Goal: Information Seeking & Learning: Find specific fact

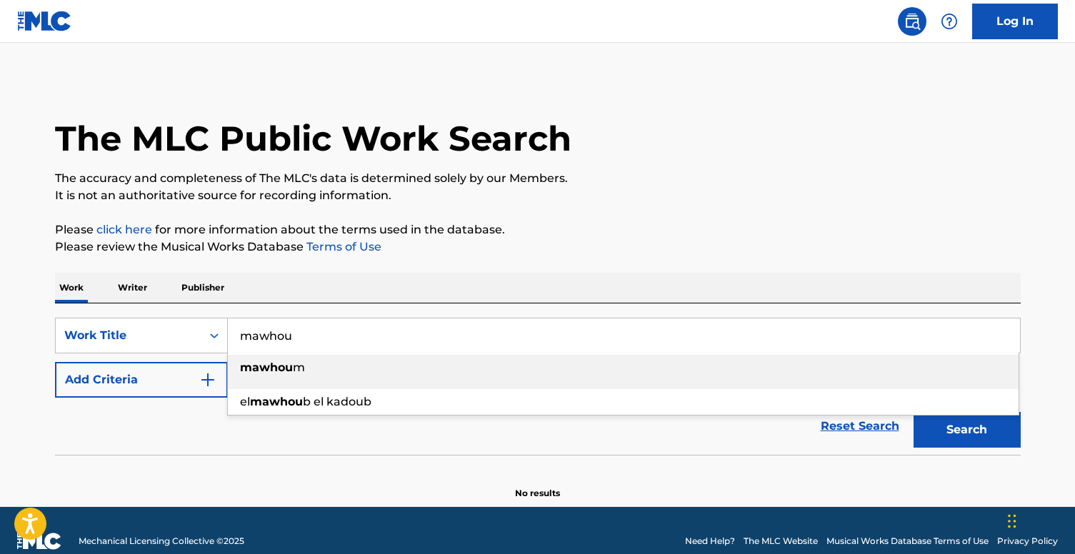
click at [291, 371] on strong "mawhou" at bounding box center [266, 368] width 53 height 14
type input "mawhoum"
click at [954, 425] on button "Search" at bounding box center [966, 430] width 107 height 36
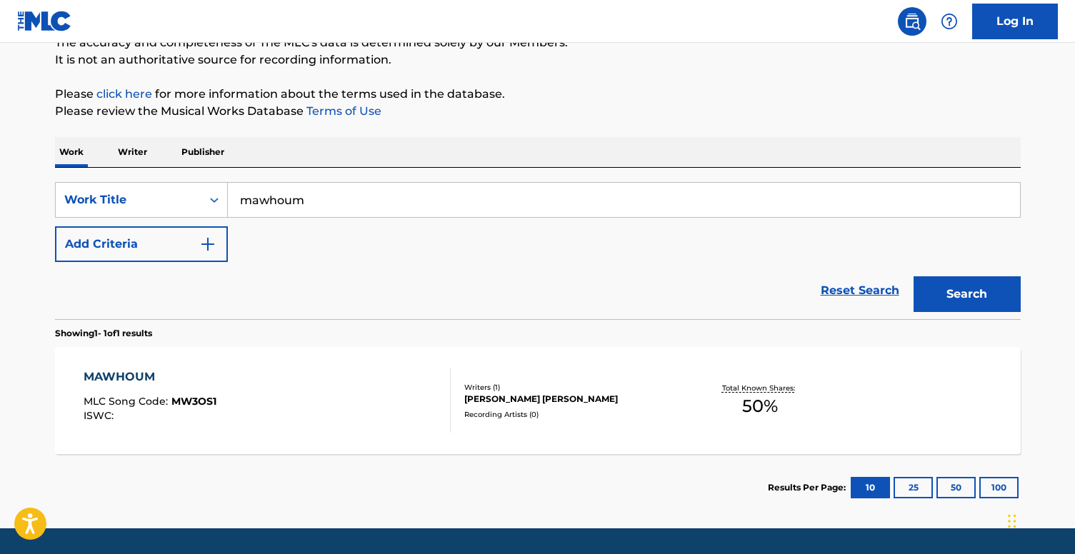
scroll to position [145, 0]
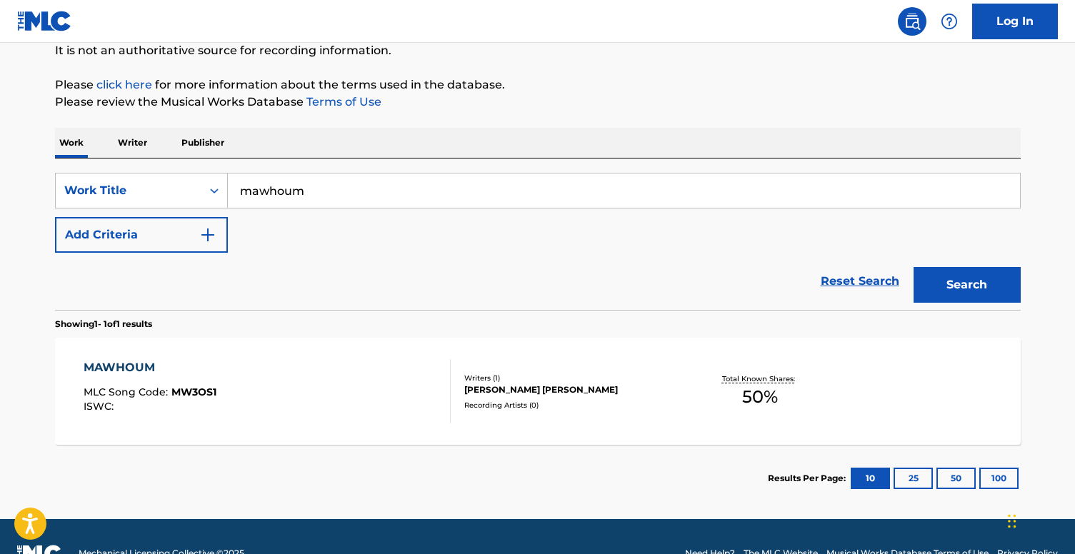
click at [515, 383] on div "KARIM MOHSEN EZZAT ABDEL HAMID" at bounding box center [572, 389] width 216 height 13
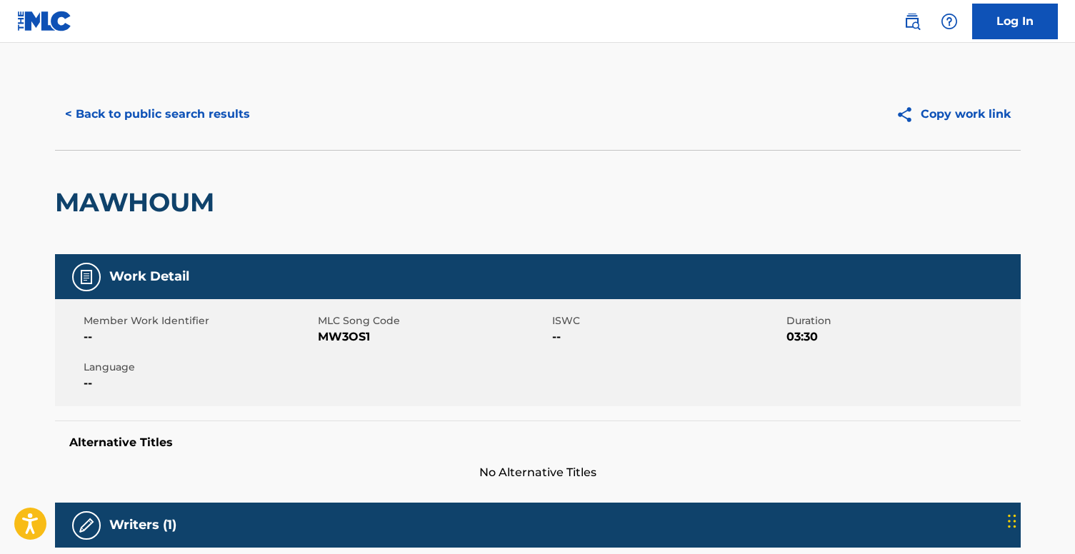
click at [164, 121] on button "< Back to public search results" at bounding box center [157, 114] width 205 height 36
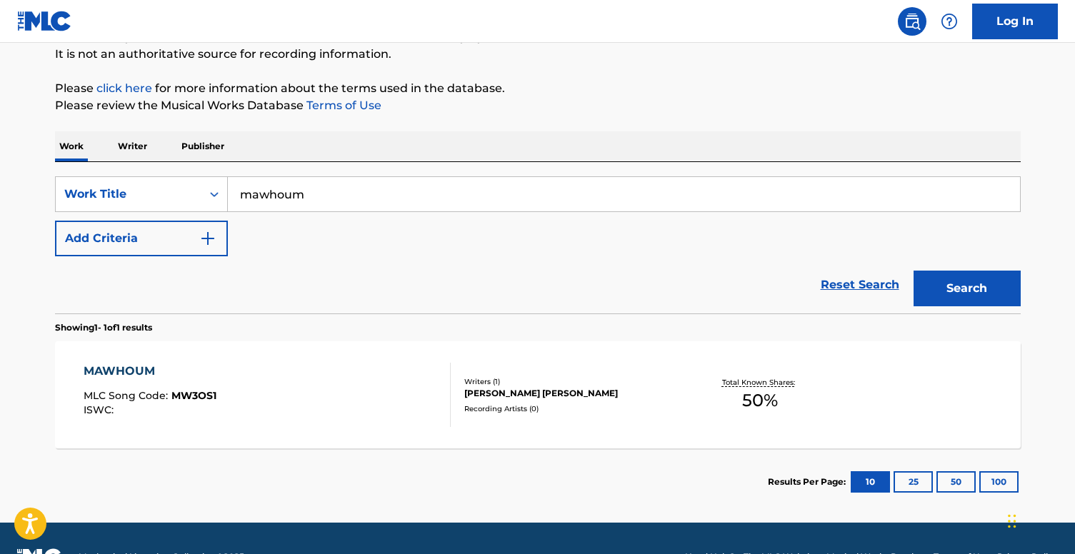
click at [325, 201] on input "mawhoum" at bounding box center [624, 194] width 792 height 34
click at [317, 233] on div "wala ghalta" at bounding box center [623, 226] width 790 height 26
type input "wala ghalta"
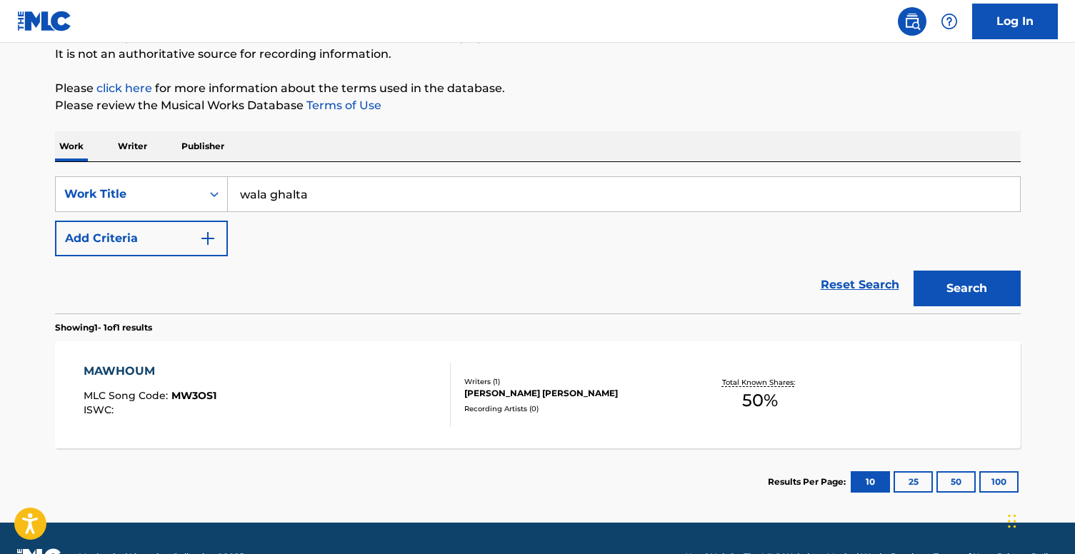
click at [927, 277] on button "Search" at bounding box center [966, 289] width 107 height 36
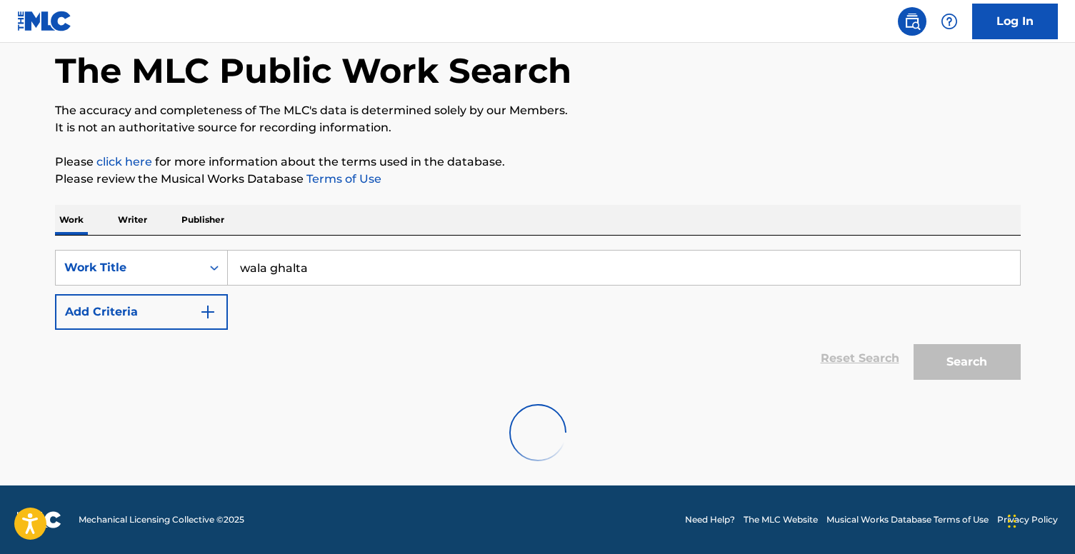
scroll to position [21, 0]
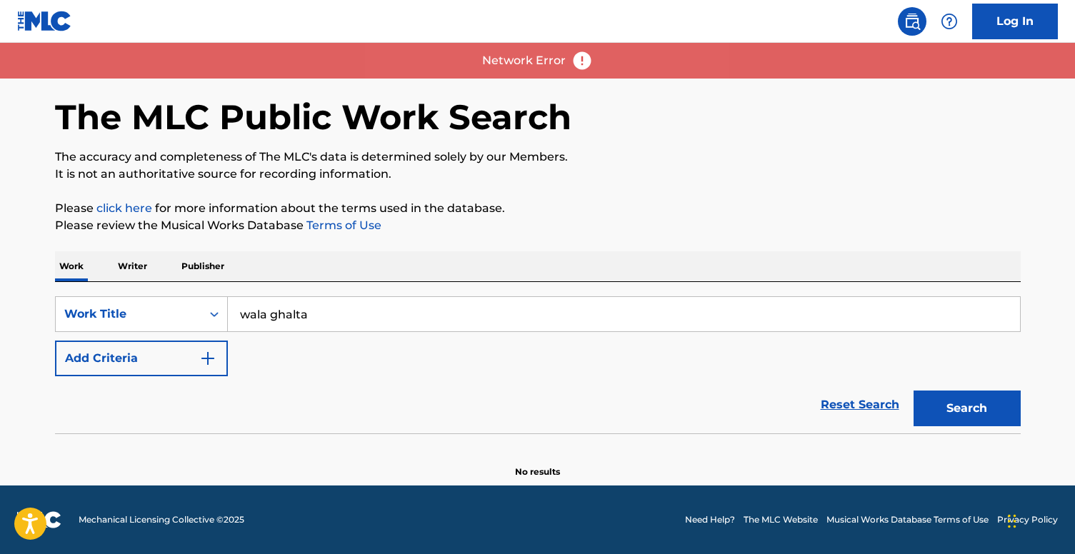
click at [974, 414] on button "Search" at bounding box center [966, 409] width 107 height 36
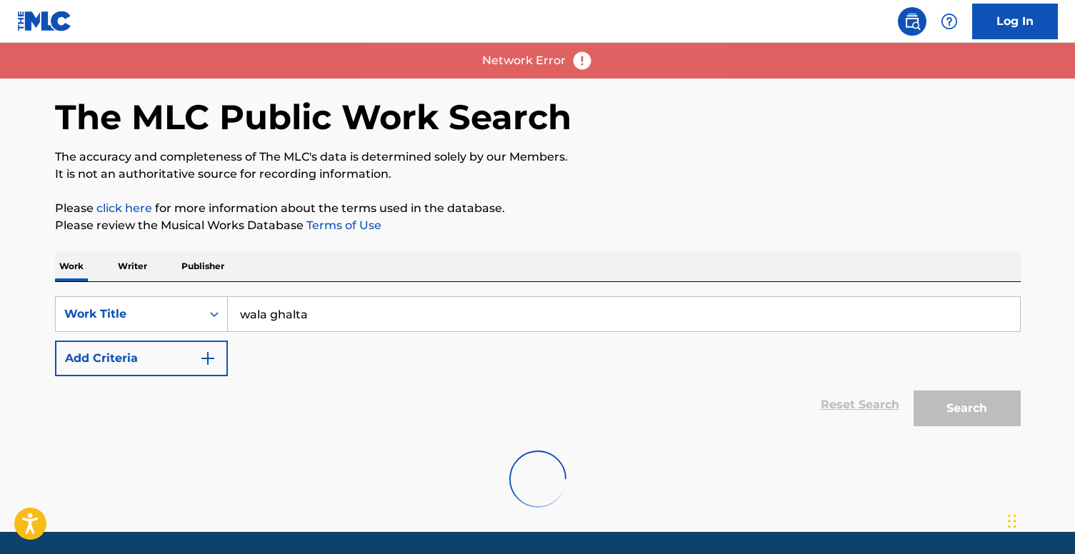
scroll to position [68, 0]
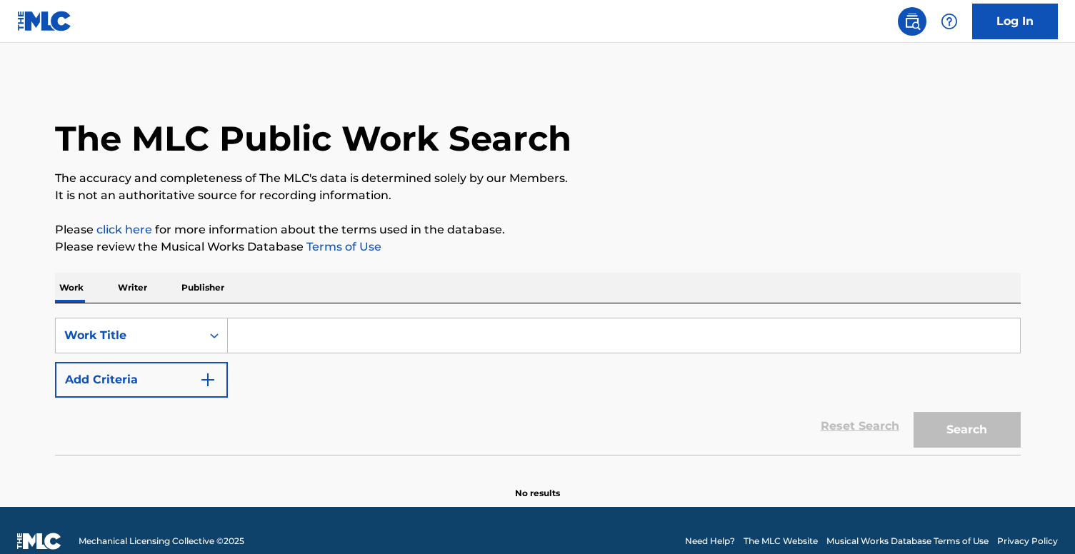
click at [333, 326] on input "Search Form" at bounding box center [624, 335] width 792 height 34
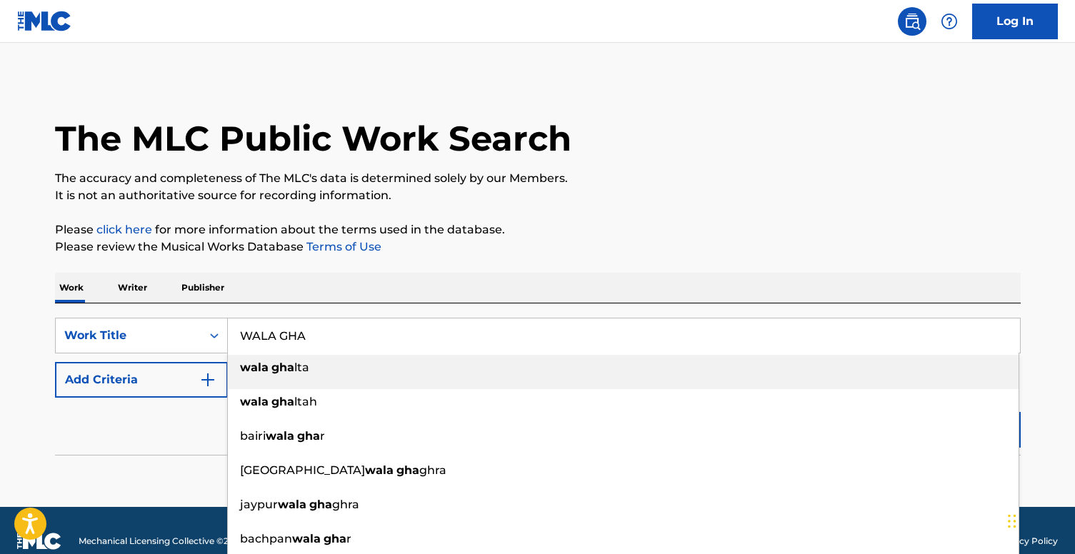
click at [328, 367] on div "wala gha lta" at bounding box center [623, 368] width 790 height 26
type input "wala ghalta"
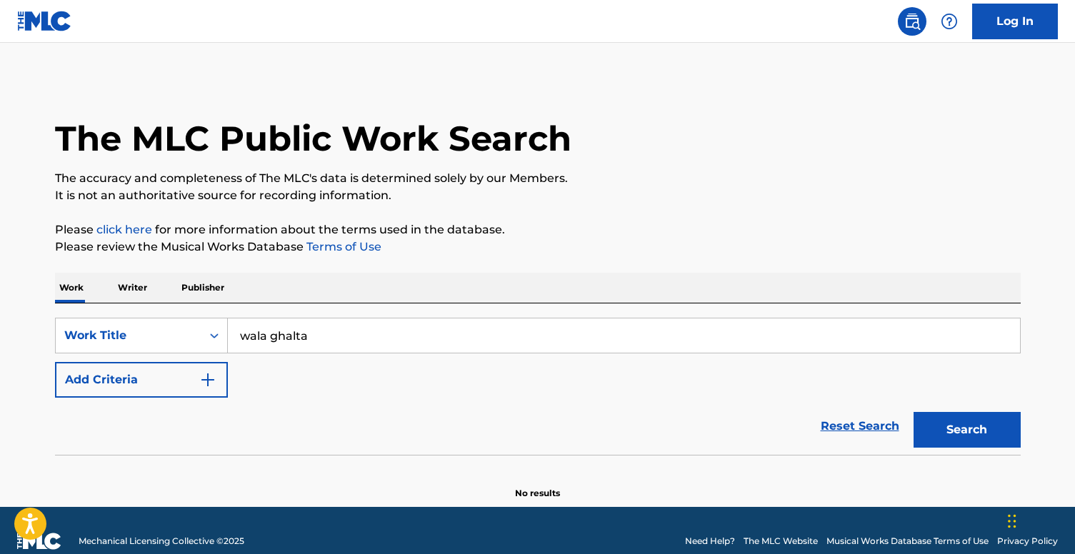
click at [925, 434] on button "Search" at bounding box center [966, 430] width 107 height 36
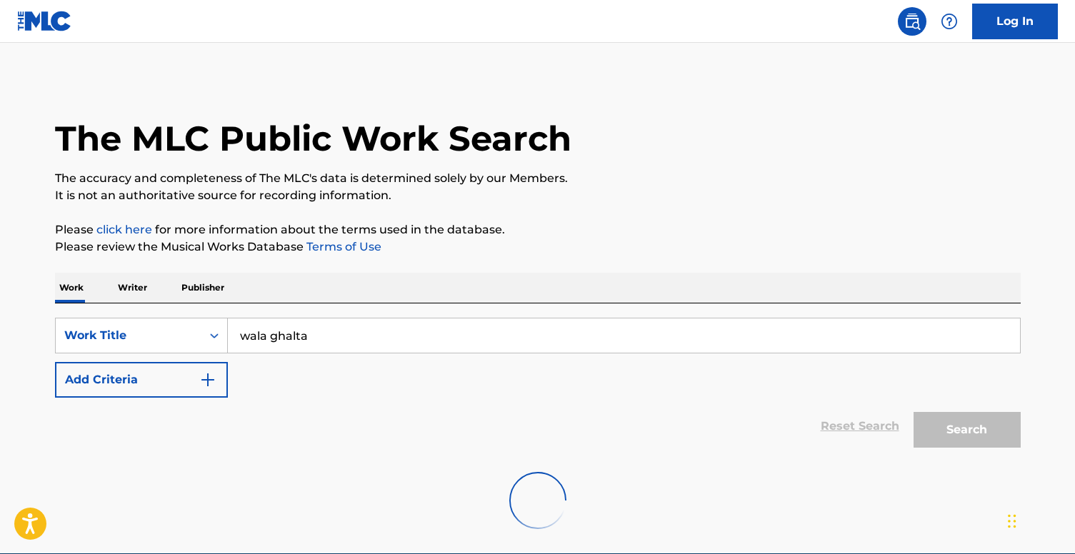
scroll to position [68, 0]
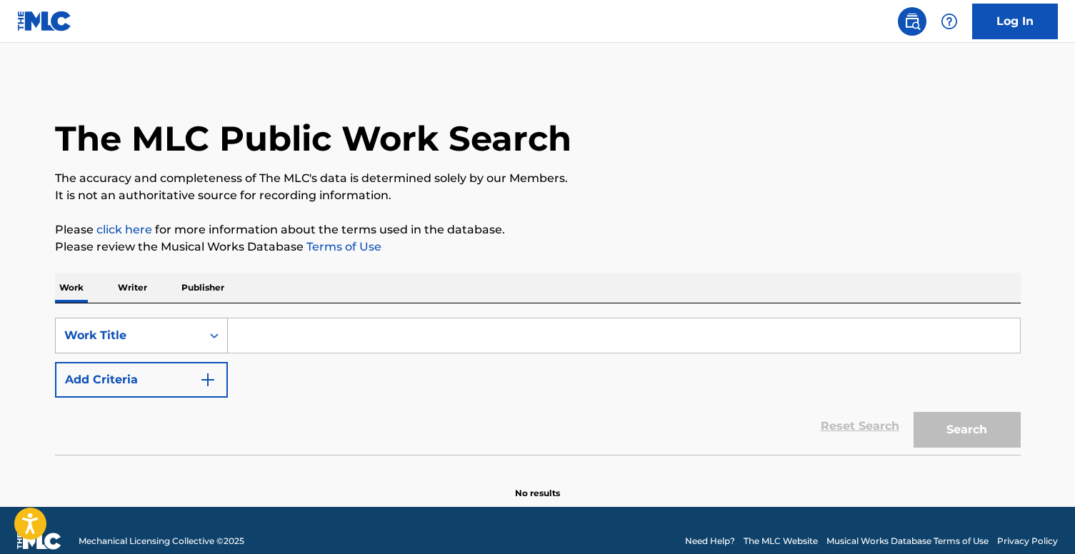
click at [198, 331] on div "Work Title" at bounding box center [129, 335] width 146 height 27
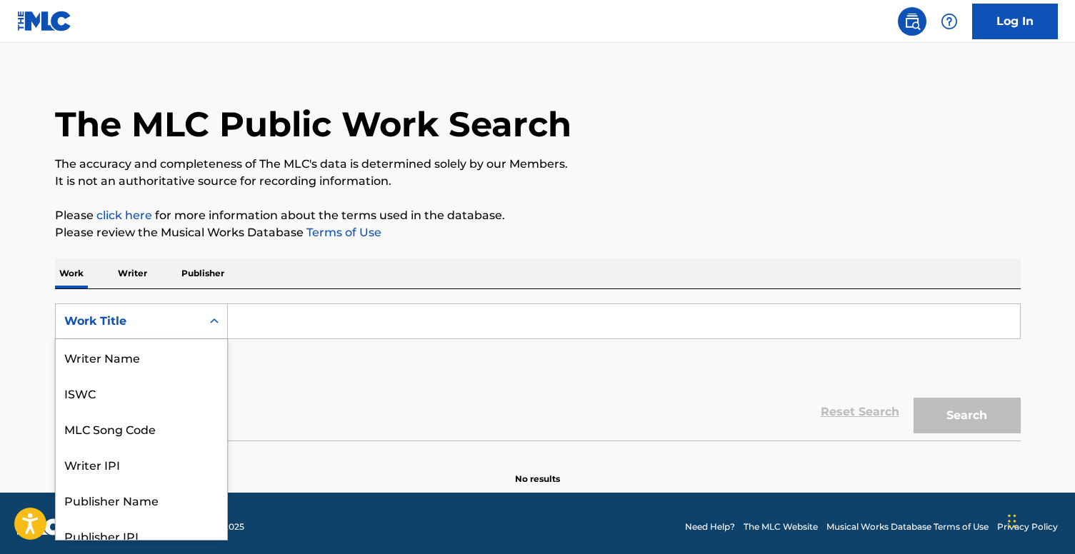
scroll to position [71, 0]
click at [175, 361] on div "MLC Song Code" at bounding box center [141, 357] width 171 height 36
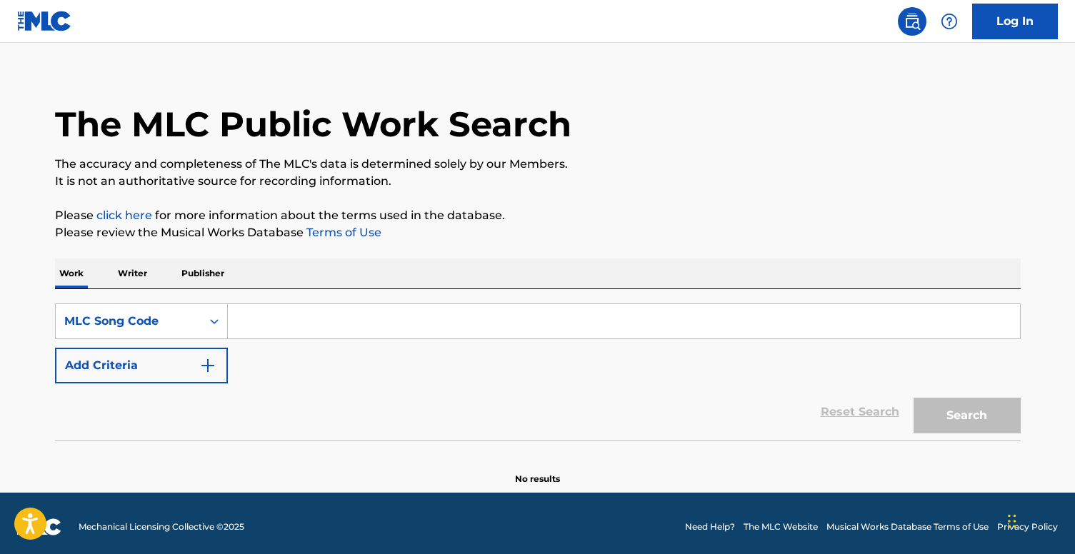
click at [293, 314] on input "Search Form" at bounding box center [624, 321] width 792 height 34
paste input "W50TC8"
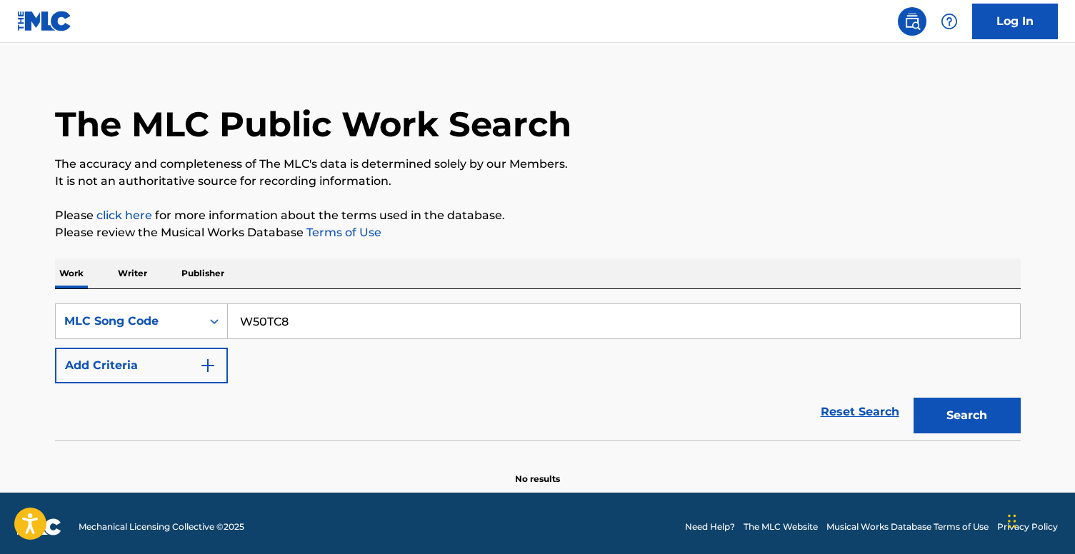
type input "W50TC8"
click at [942, 412] on button "Search" at bounding box center [966, 416] width 107 height 36
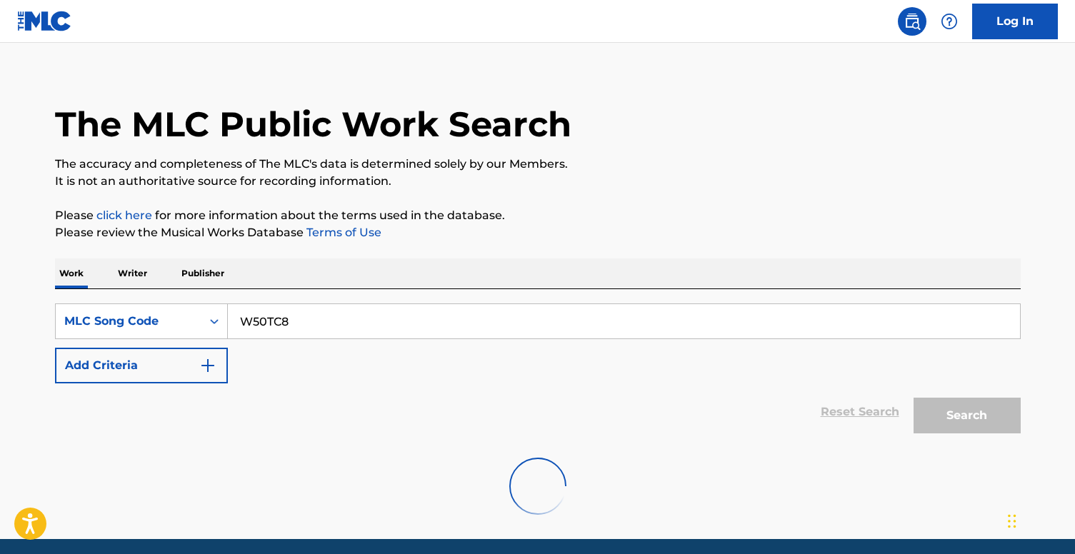
scroll to position [68, 0]
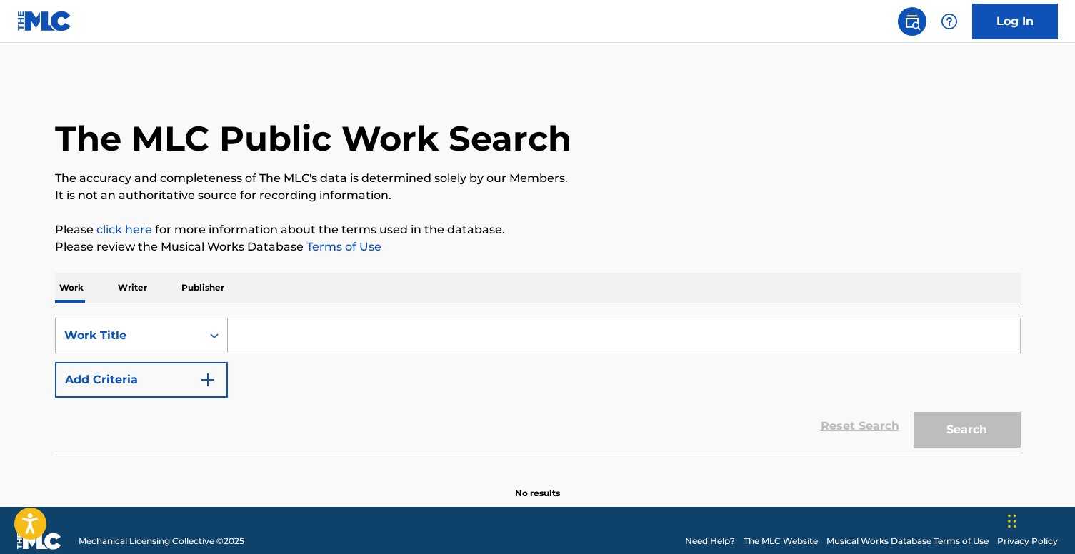
click at [175, 341] on div "Work Title" at bounding box center [141, 336] width 173 height 36
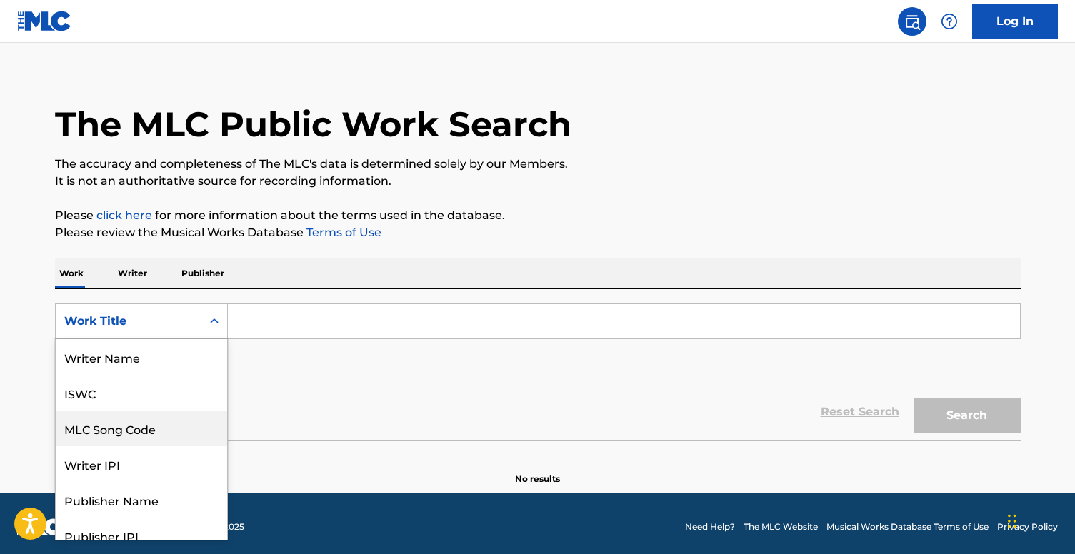
scroll to position [71, 0]
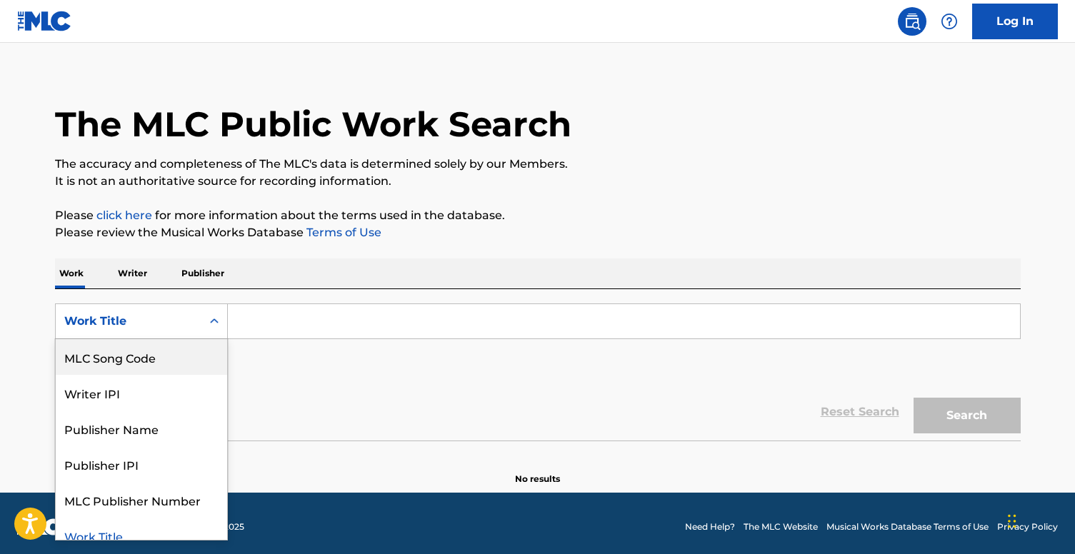
click at [148, 368] on div "MLC Song Code" at bounding box center [141, 357] width 171 height 36
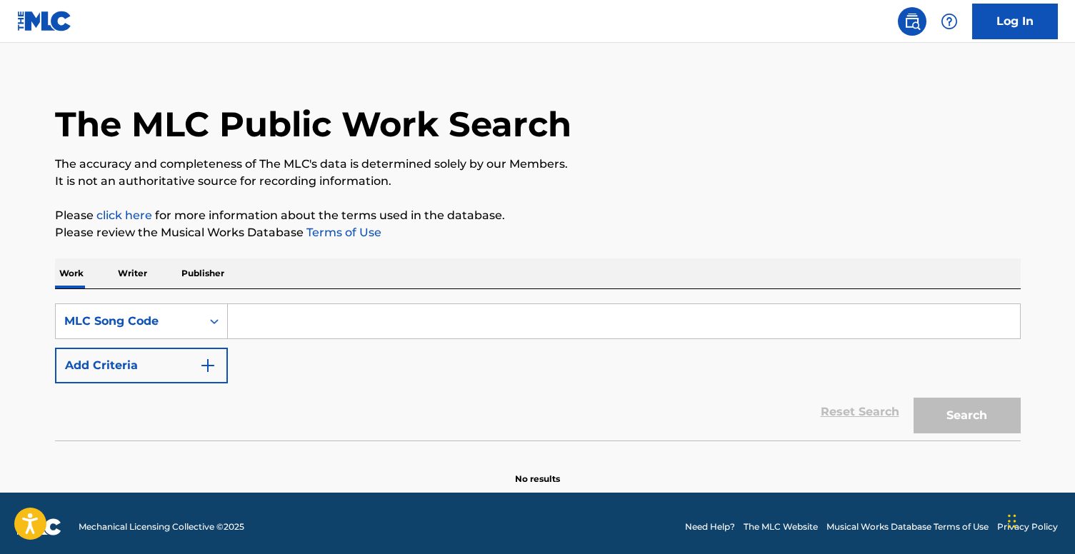
click at [304, 317] on input "Search Form" at bounding box center [624, 321] width 792 height 34
paste input "W50TC8"
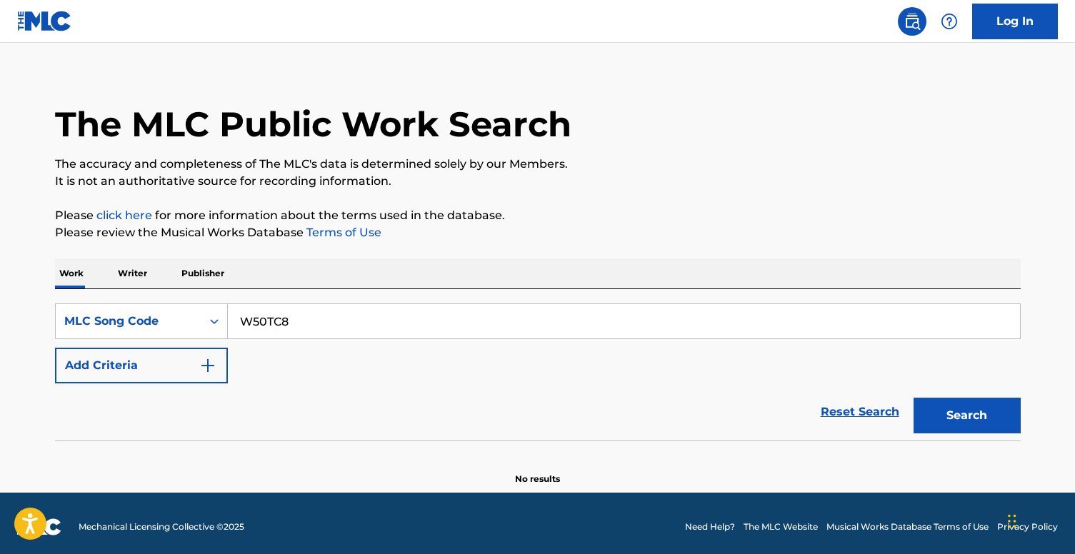
type input "W50TC8"
click at [990, 418] on button "Search" at bounding box center [966, 416] width 107 height 36
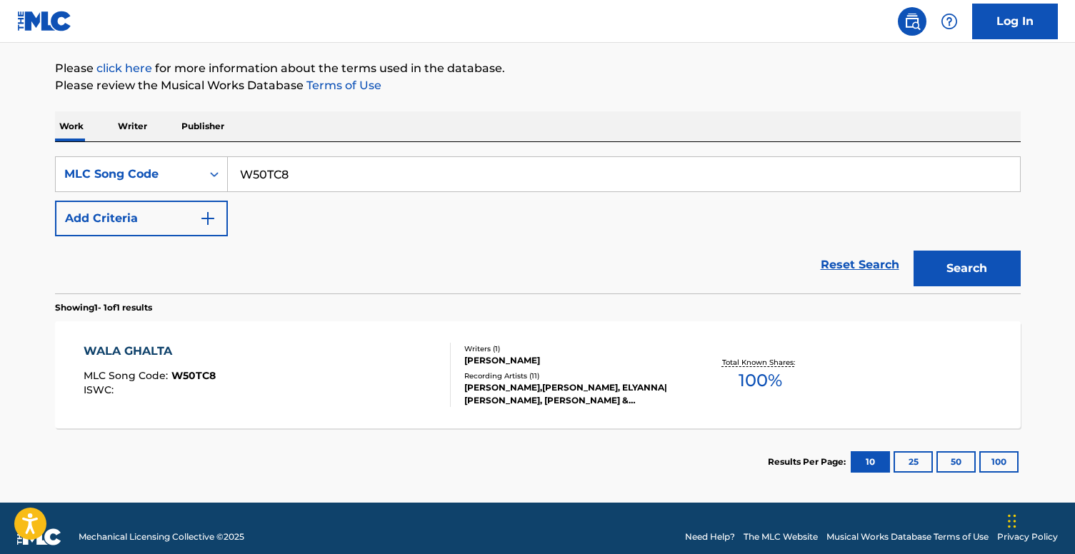
scroll to position [178, 0]
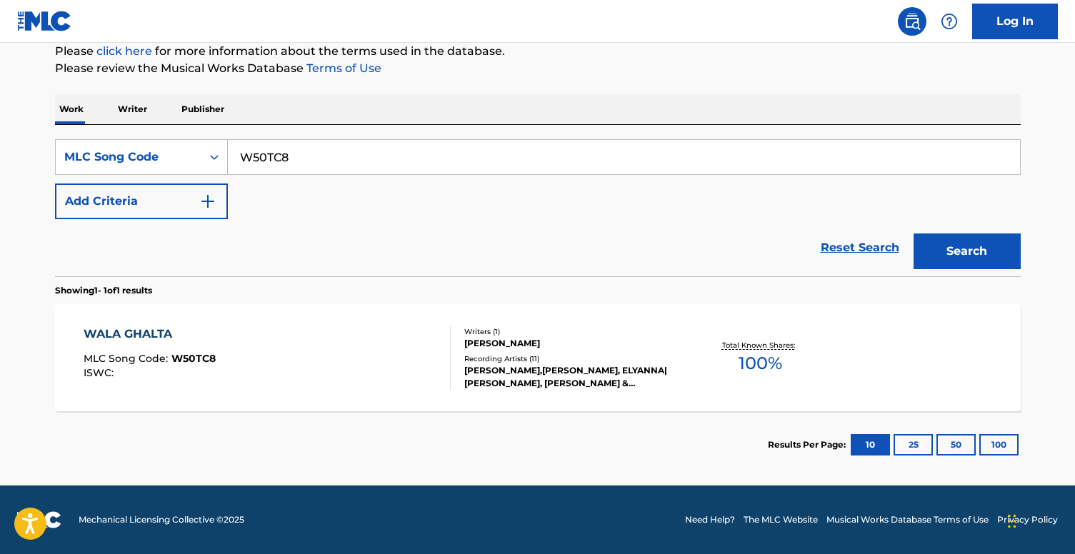
click at [545, 351] on div "Writers ( 1 ) NABIL KHOURY Recording Artists ( 11 ) JOSEPH ATTIEH,ELYANNA, ELYA…" at bounding box center [565, 358] width 229 height 64
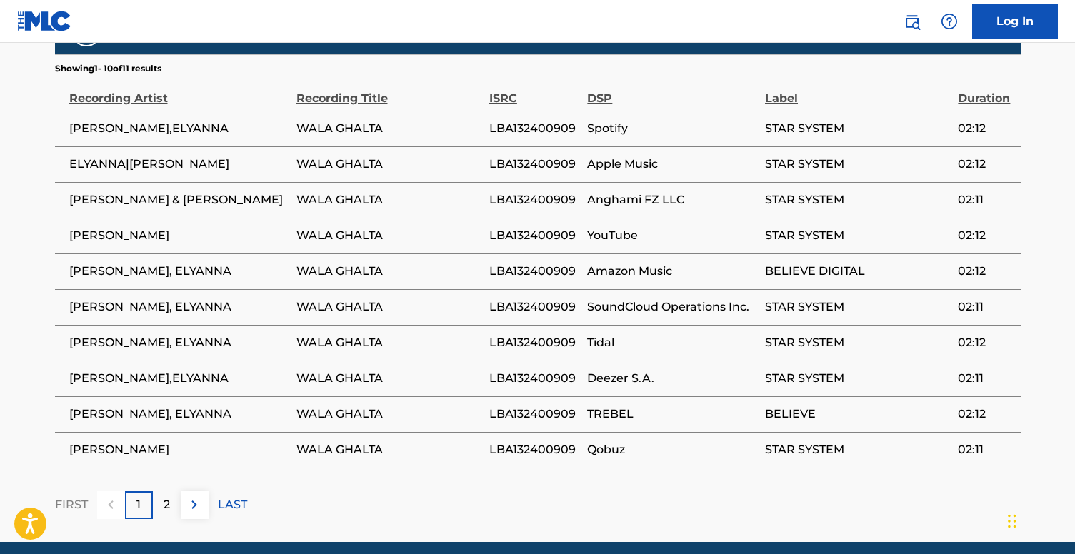
scroll to position [985, 0]
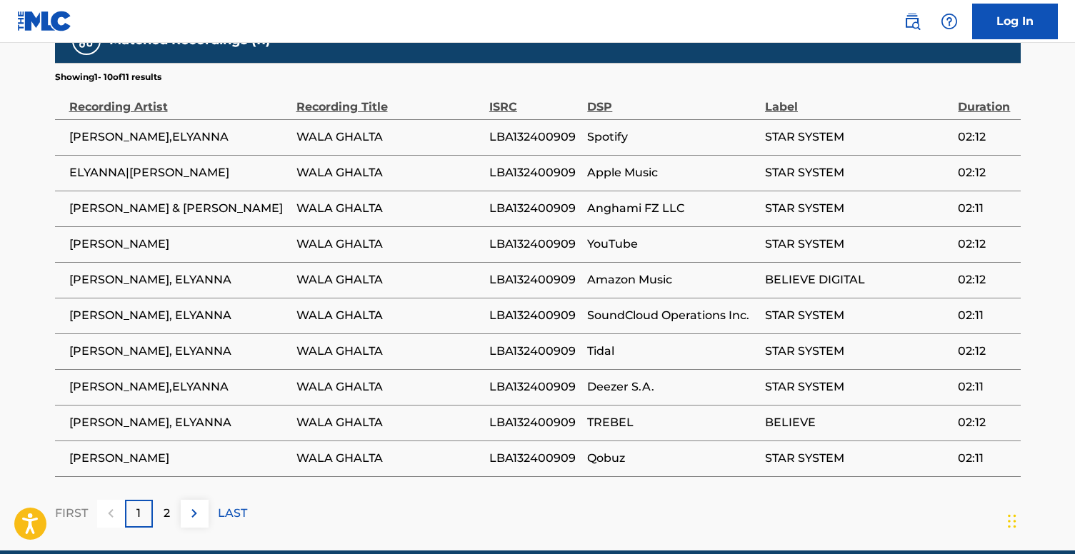
click at [171, 502] on div "2" at bounding box center [167, 514] width 28 height 28
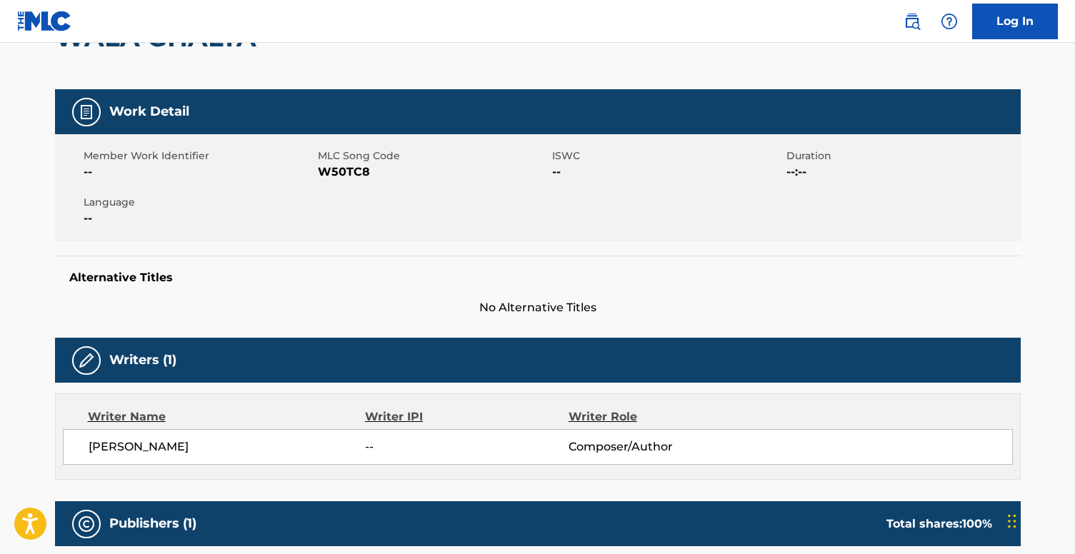
scroll to position [0, 0]
